Goal: Find specific page/section: Find specific page/section

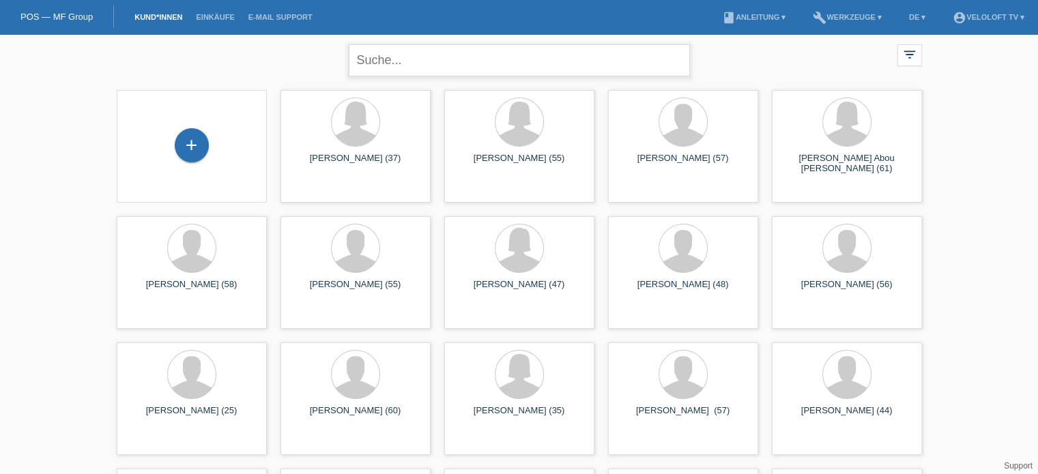
click at [400, 54] on input "text" at bounding box center [519, 60] width 341 height 32
type input "[PERSON_NAME]"
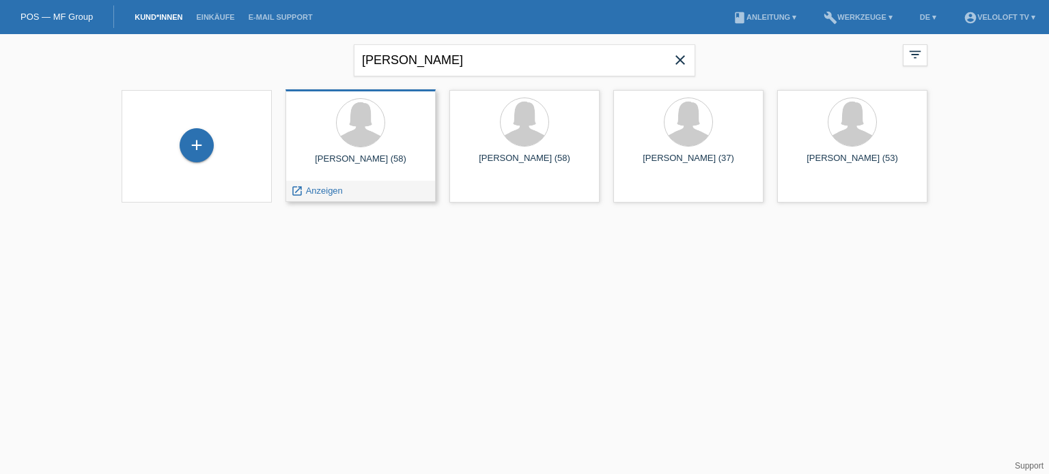
click at [371, 154] on div "Corinne Fontannaz (58)" at bounding box center [360, 165] width 128 height 22
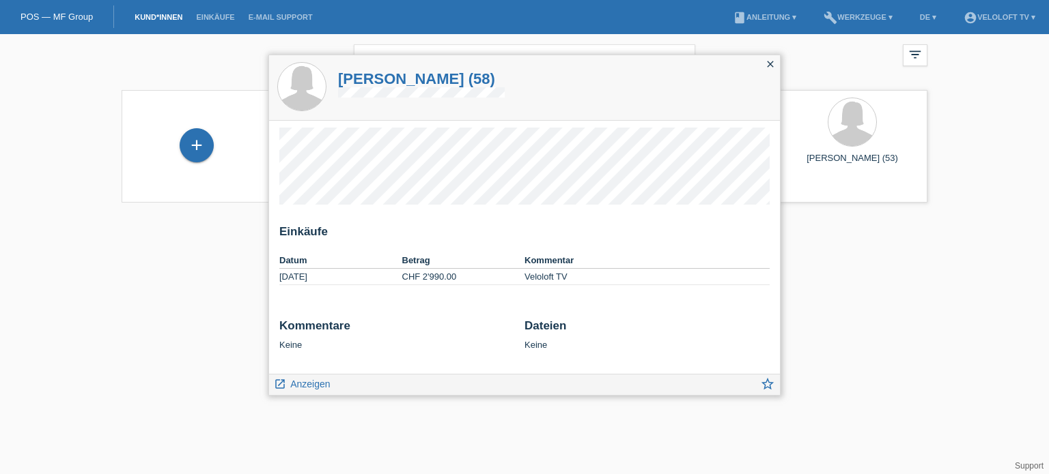
click at [767, 66] on icon "close" at bounding box center [770, 64] width 11 height 11
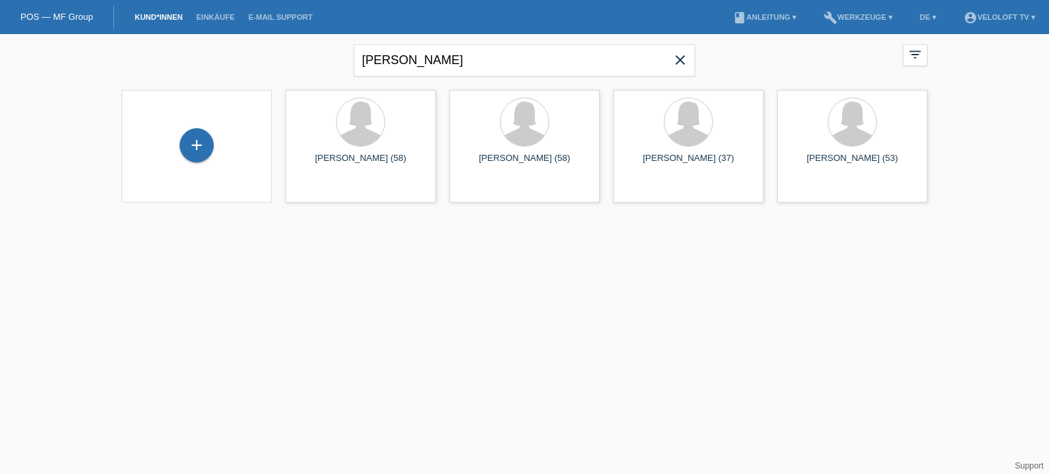
click at [681, 61] on icon "close" at bounding box center [680, 60] width 16 height 16
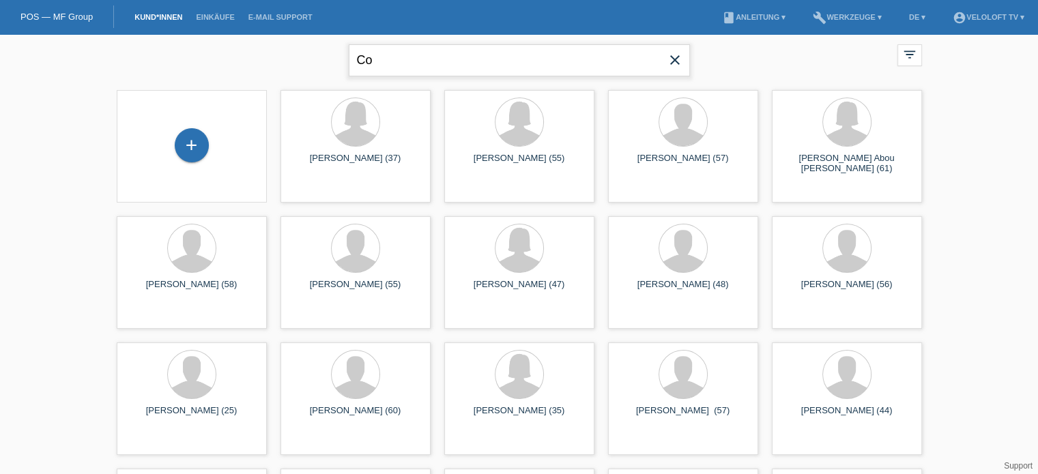
type input "[PERSON_NAME]"
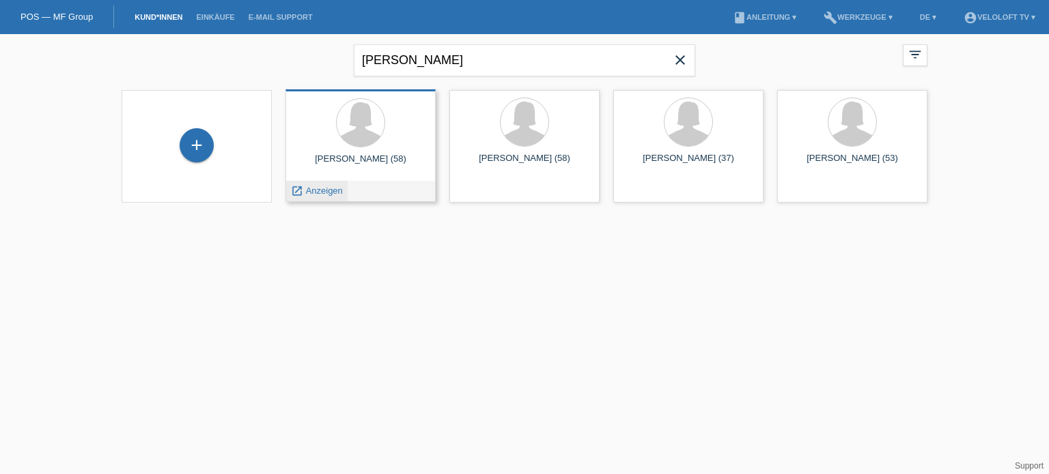
click at [330, 195] on span "Anzeigen" at bounding box center [324, 191] width 37 height 10
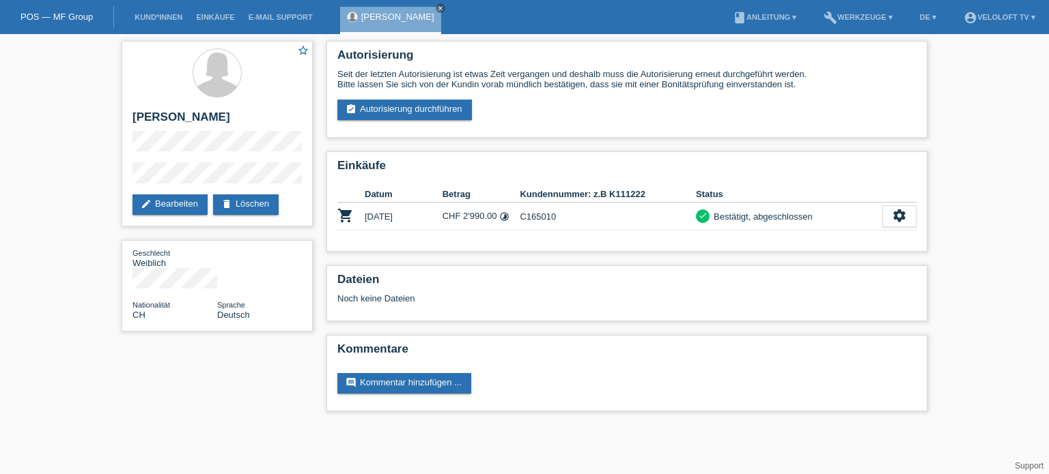
click at [145, 13] on li "Kund*innen" at bounding box center [158, 17] width 61 height 35
click at [152, 16] on link "Kund*innen" at bounding box center [158, 17] width 61 height 8
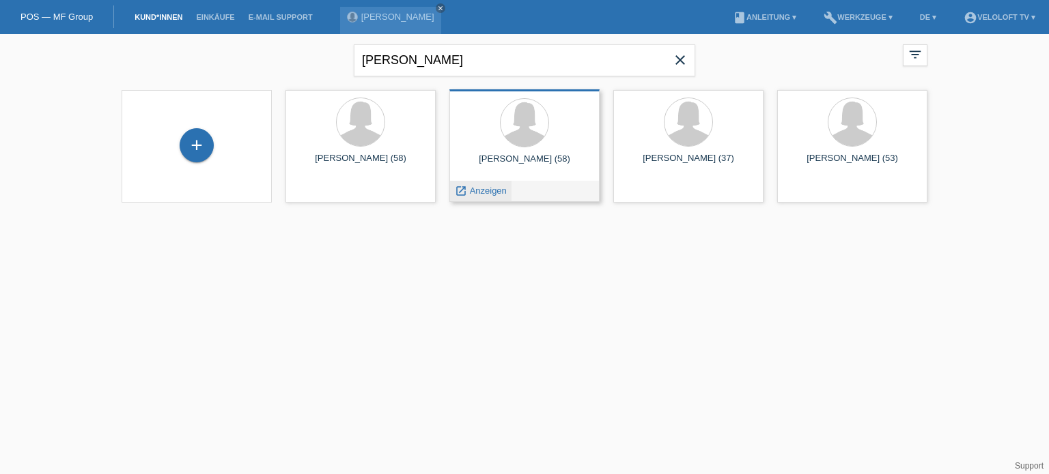
click at [498, 193] on span "Anzeigen" at bounding box center [488, 191] width 37 height 10
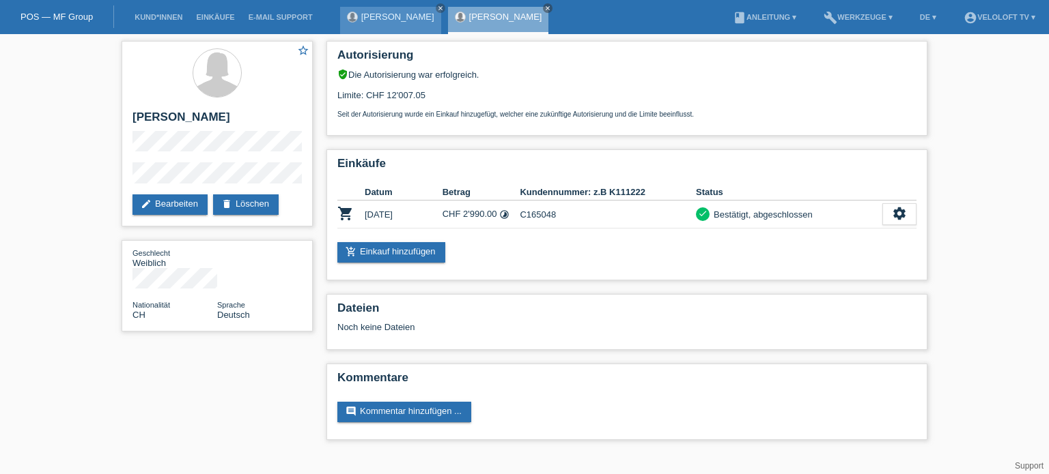
click at [407, 18] on link "[PERSON_NAME]" at bounding box center [397, 17] width 73 height 10
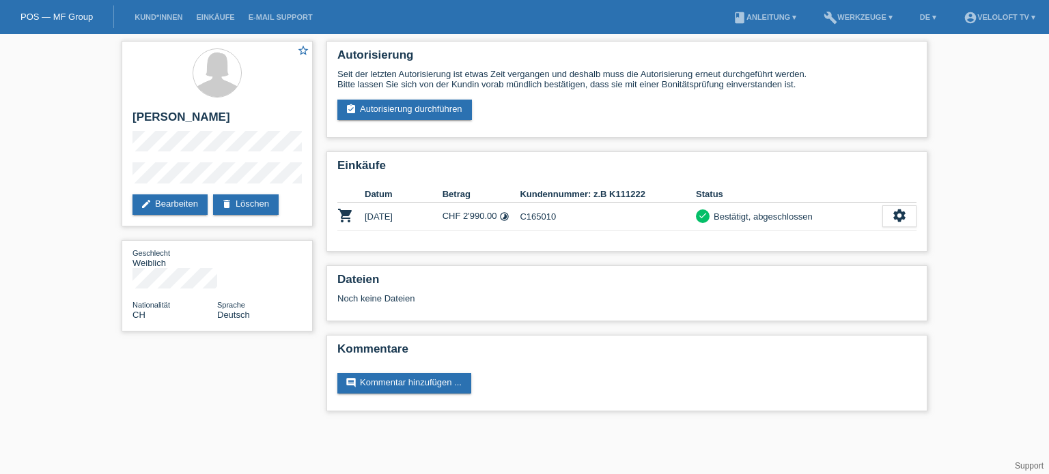
click at [405, 16] on nav "POS — MF Group Kund*innen Einkäufe E-Mail Support menu account_circle VeloLoft …" at bounding box center [524, 17] width 1049 height 34
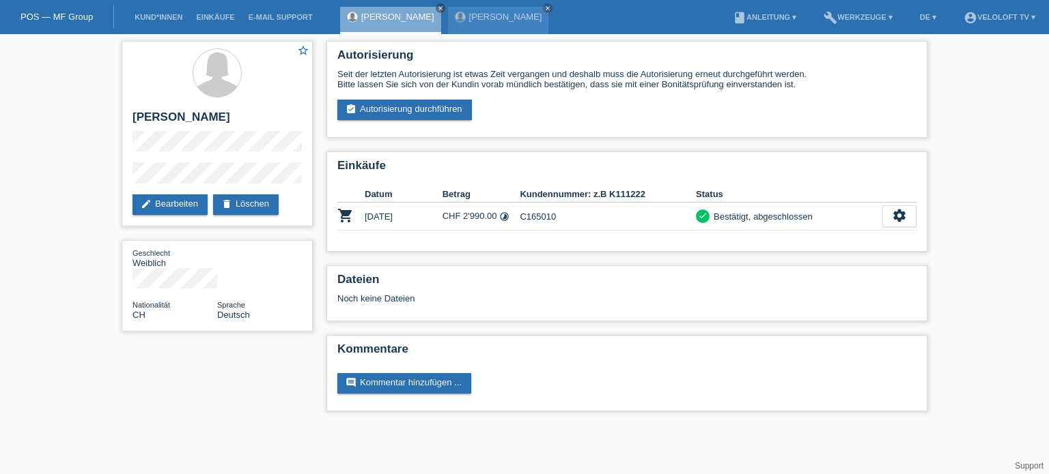
click at [264, 403] on div "star_border [PERSON_NAME] edit Bearbeiten delete Löschen Geschlecht Weiblich Na…" at bounding box center [524, 229] width 819 height 391
